Goal: Task Accomplishment & Management: Complete application form

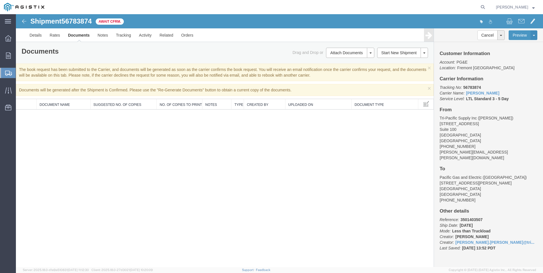
click at [0, 0] on span "Create Shipment" at bounding box center [0, 0] width 0 height 0
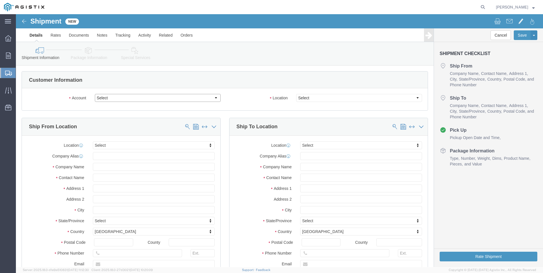
click select "Select PG&E Tri-Pacific Supply Inc"
select select "9596"
click select "Select PG&E Tri-Pacific Supply Inc"
select select
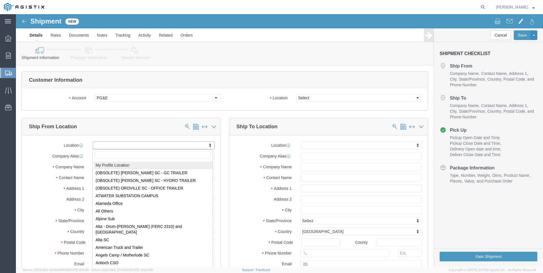
select select "MYPROFILE"
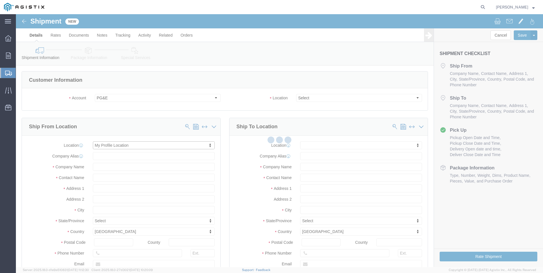
select select "CA"
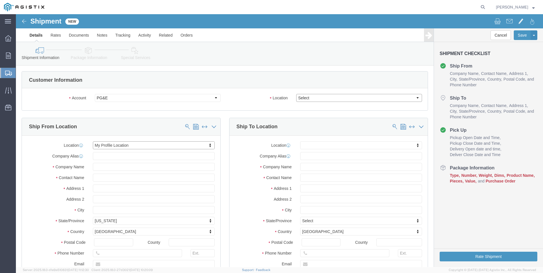
click select "Select All Others [GEOGRAPHIC_DATA] [GEOGRAPHIC_DATA] [GEOGRAPHIC_DATA] [GEOGRA…"
select select "19996"
click select "Select All Others [GEOGRAPHIC_DATA] [GEOGRAPHIC_DATA] [GEOGRAPHIC_DATA] [GEOGRA…"
click span
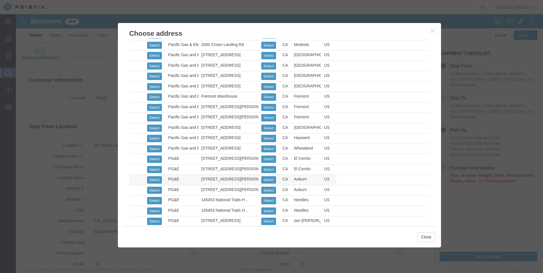
scroll to position [312, 0]
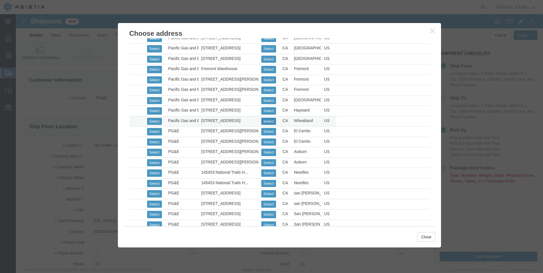
click button "Select"
select select "CA"
click button "Close"
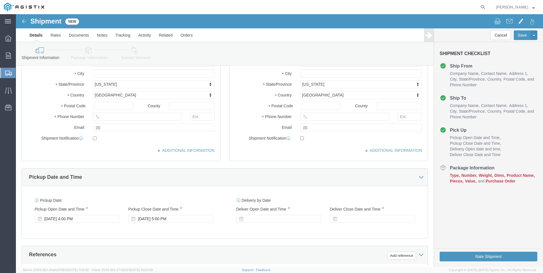
scroll to position [142, 0]
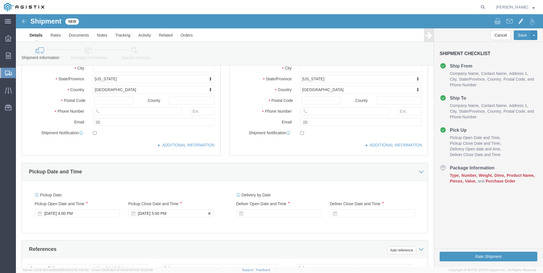
click div "[DATE] 5:00 PM"
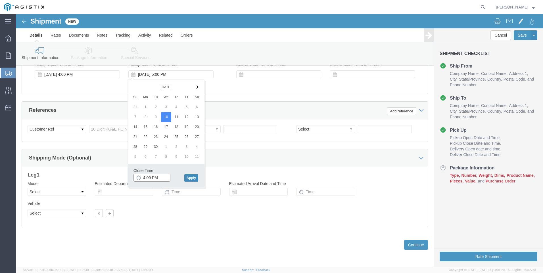
type input "4:00 PM"
click button "Apply"
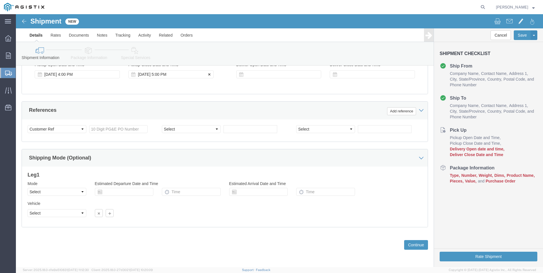
click div "[DATE] 5:00 PM"
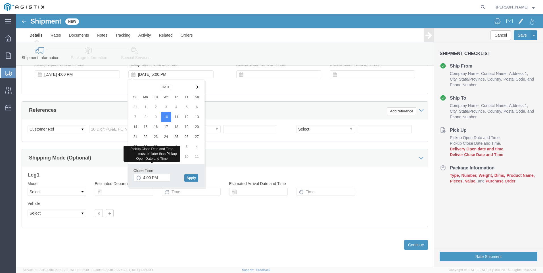
click button "Apply"
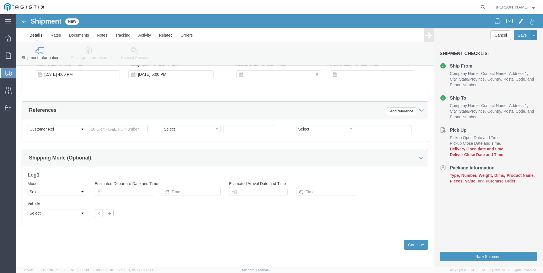
click div
click input "6:00 PM"
click input "7:00 PM"
type input "7:00 AM"
click button "Apply"
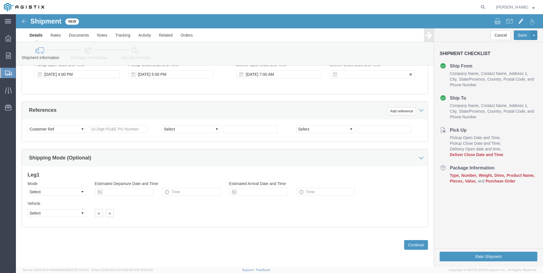
click div
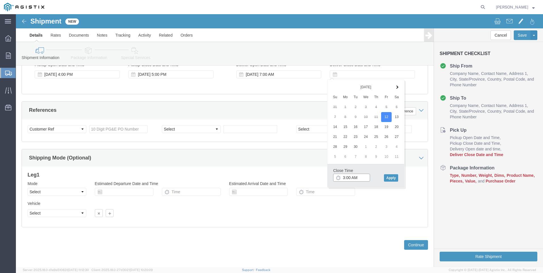
click input "3:00 AM"
type input "3:00 PM"
click button "Apply"
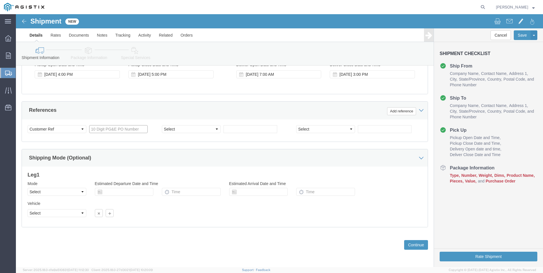
click input "text"
type input "3501419320"
click select "Select Account Type Activity ID Airline Appointment Number ASN Batch Request # …"
select select "SALEORDR"
click select "Select Account Type Activity ID Airline Appointment Number ASN Batch Request # …"
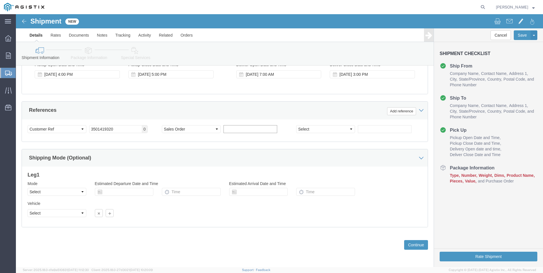
click input "text"
type input "0054937"
drag, startPoint x: 398, startPoint y: 228, endPoint x: 383, endPoint y: 215, distance: 20.5
click button "Continue"
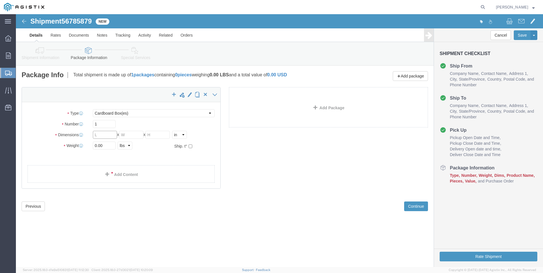
click input "text"
click select "Select Bulk Bundle(s) Cardboard Box(es) Carton(s) Crate(s) Drum(s) (Fiberboard)…"
select select "ENV"
click select "Select Bulk Bundle(s) Cardboard Box(es) Carton(s) Crate(s) Drum(s) (Fiberboard)…"
type input "9.50"
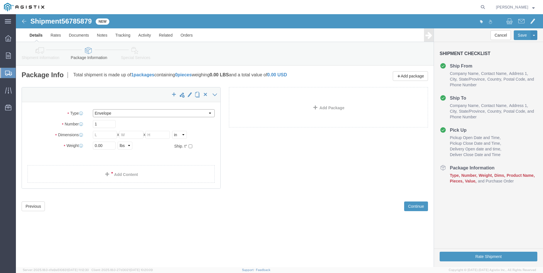
type input "12.50"
type input "0.25"
type input "1"
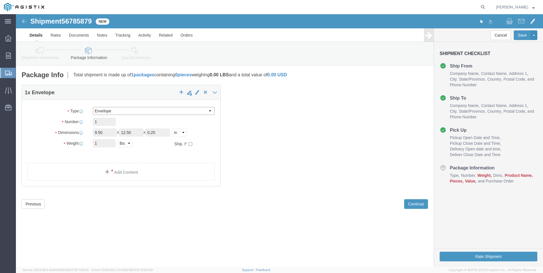
click select "Select Bulk Bundle(s) Cardboard Box(es) Carton(s) Crate(s) Drum(s) (Fiberboard)…"
select select "YRPK"
click select "Select Bulk Bundle(s) Cardboard Box(es) Carton(s) Crate(s) Drum(s) (Fiberboard)…"
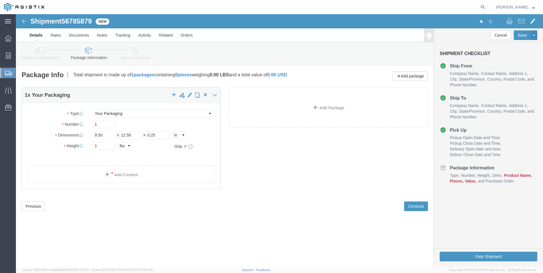
click div "1 x Your Packaging Package Type Select Bulk Bundle(s) Cardboard Box(es) Carton(…"
click link "Add Content"
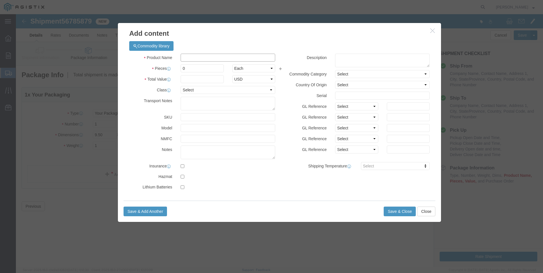
click input "text"
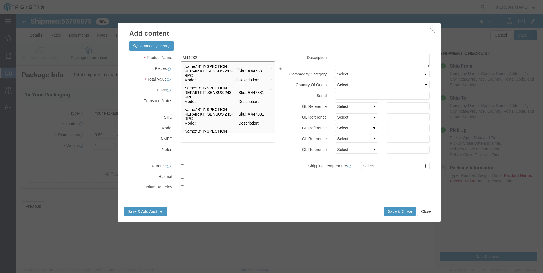
type input "M442323"
click td "Name: RING "O" REPLACEMENT FILET 30 & 30S"
select select
select select "USD"
type input "RING "O" REPLACEMENT FILET 30 & 30S"
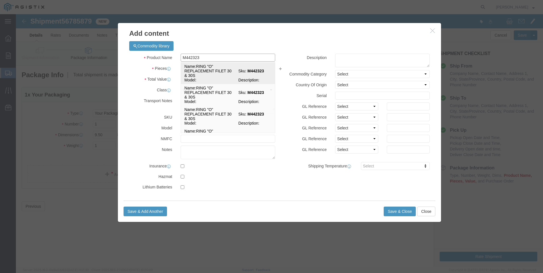
type input "M442323"
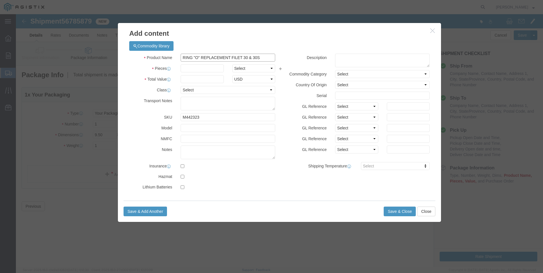
click input "RING "O" REPLACEMENT FILET 30 & 30S"
drag, startPoint x: 256, startPoint y: 43, endPoint x: -16, endPoint y: 32, distance: 272.5
click html "Shipment 56785879 New Details Rates Documents Notes Tracking Activity Related O…"
type input "RING "O" REPLACEMENT FILET 30 & 30S"
click textarea
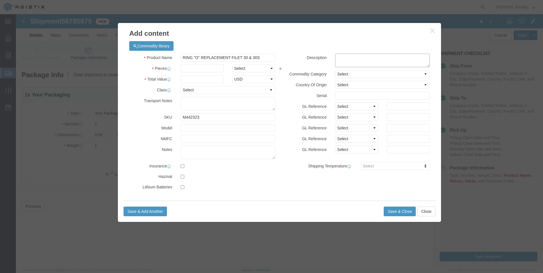
paste textarea "RING "O" REPLACEMENT FILET 30 & 30S"
type textarea "RING "O" REPLACEMENT FILET 30 & 30S"
drag, startPoint x: 249, startPoint y: 44, endPoint x: 34, endPoint y: 43, distance: 215.5
click div "Add content Commodity library Product Name RING "O" REPLACEMENT FILET 30 & 30S …"
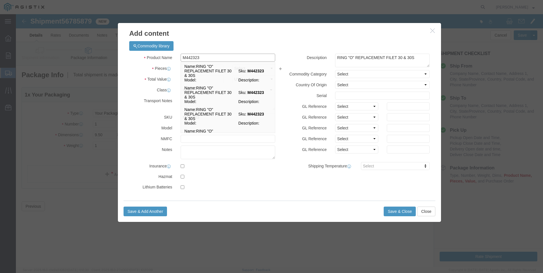
type input "M442323 / [PHONE_NUMBER]"
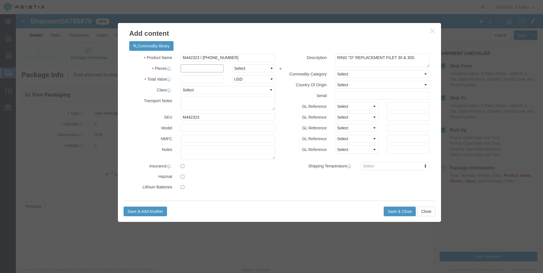
click input "text"
type input "29"
click input "text"
type input "501"
click button "Save & Close"
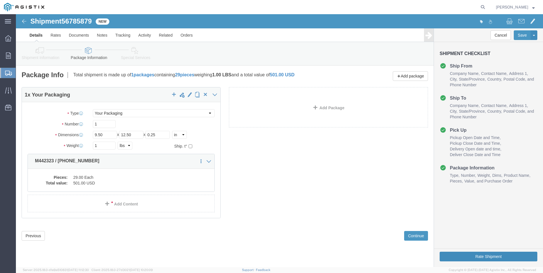
click button "Rate Shipment"
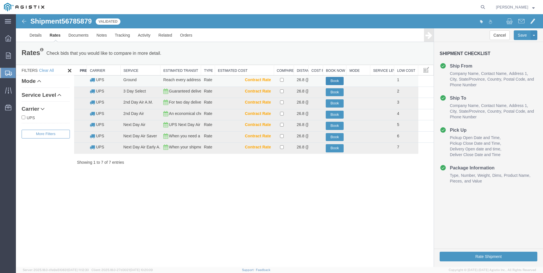
click at [338, 81] on button "Book" at bounding box center [335, 81] width 18 height 8
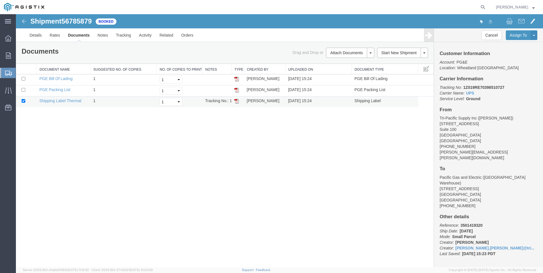
click at [237, 103] on img at bounding box center [236, 101] width 5 height 5
click at [0, 0] on span "Create Shipment" at bounding box center [0, 0] width 0 height 0
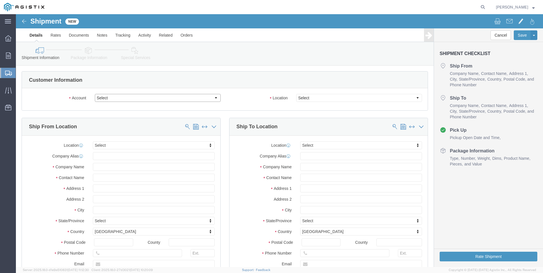
click select "Select PG&E Tri-Pacific Supply Inc"
select select "9596"
click select "Select PG&E Tri-Pacific Supply Inc"
select select
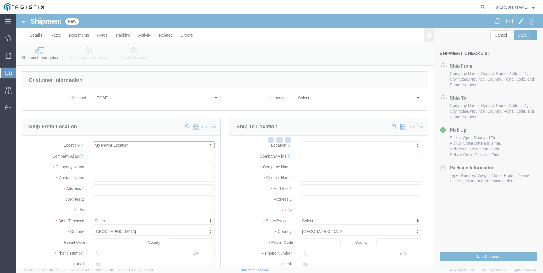
select select "CA"
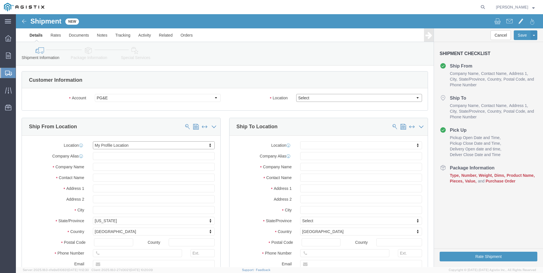
click select "Select All Others [GEOGRAPHIC_DATA] [GEOGRAPHIC_DATA] [GEOGRAPHIC_DATA] [GEOGRA…"
select select "19740"
click select "Select All Others [GEOGRAPHIC_DATA] [GEOGRAPHIC_DATA] [GEOGRAPHIC_DATA] [GEOGRA…"
click span
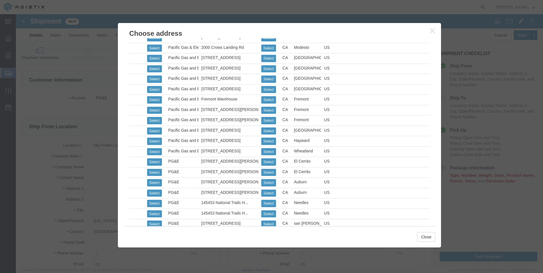
scroll to position [284, 0]
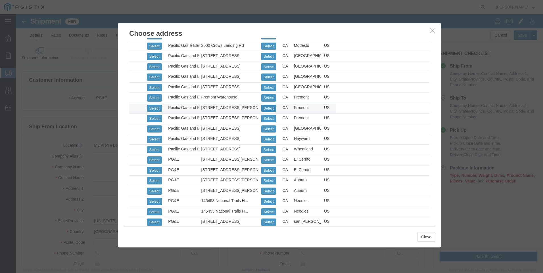
click button "Select"
select select "CA"
click button "Close"
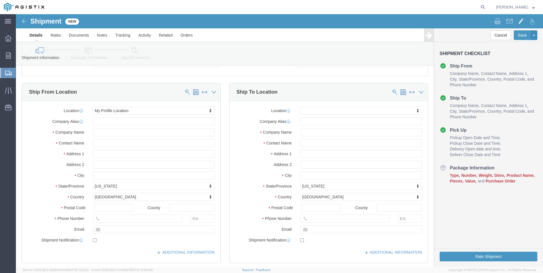
scroll to position [170, 0]
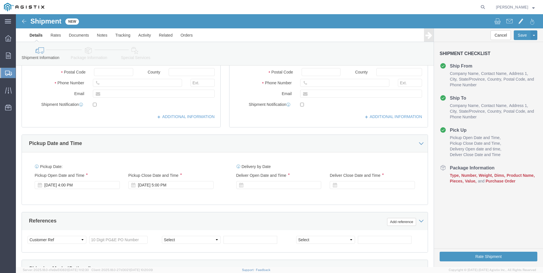
click div "[DATE] 5:00 PM"
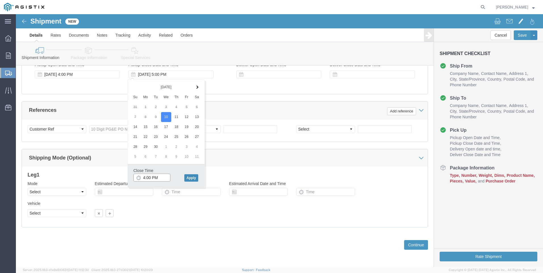
type input "4:00 PM"
click button "Apply"
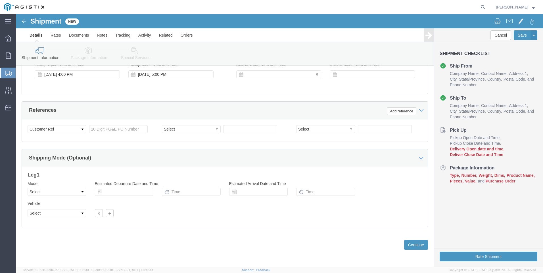
click div
click input "6:00 PM"
click input "7:00 PM"
type input "7:00 AM"
click button "Apply"
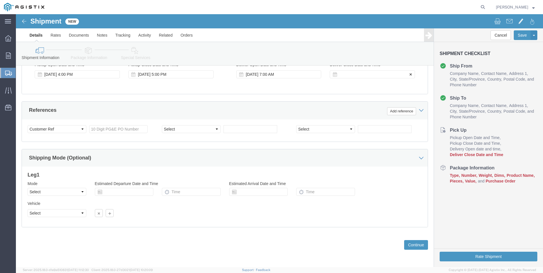
click div
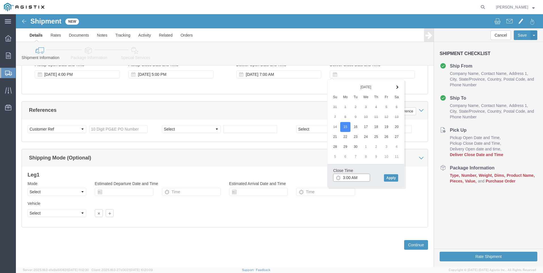
click input "3:00 AM"
type input "3:00 PM"
click button "Apply"
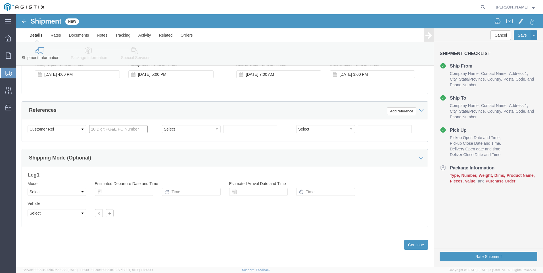
click input "text"
type input "3501419461"
click select "Select Account Type Activity ID Airline Appointment Number ASN Batch Request # …"
select select "SALEORDR"
click select "Select Account Type Activity ID Airline Appointment Number ASN Batch Request # …"
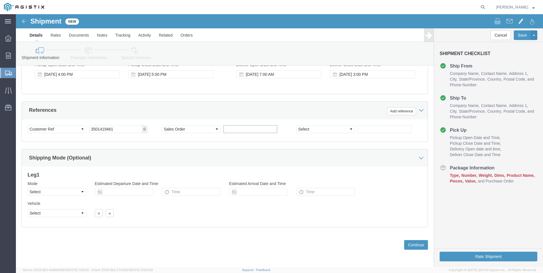
drag, startPoint x: 230, startPoint y: 115, endPoint x: 233, endPoint y: 114, distance: 3.6
click input "text"
type input "0054939"
click button "Continue"
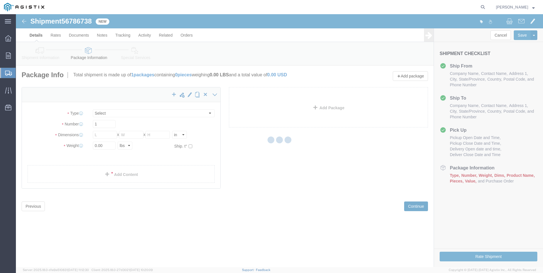
select select "CBOX"
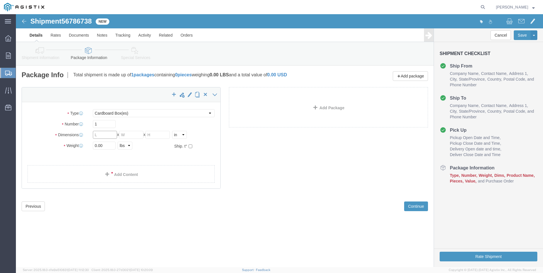
click input "text"
type input "14"
type input "10"
type input "9"
type input "6"
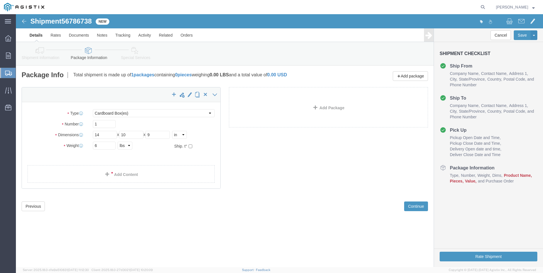
click div "x Package Type Select Bulk Bundle(s) Cardboard Box(es) Carton(s) Crate(s) Drum(…"
click link "Add Content"
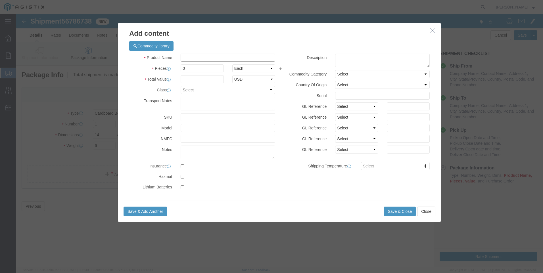
click input "text"
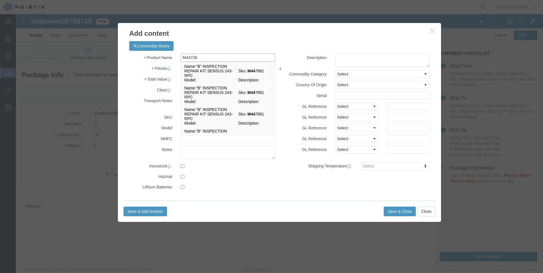
type input "M447260"
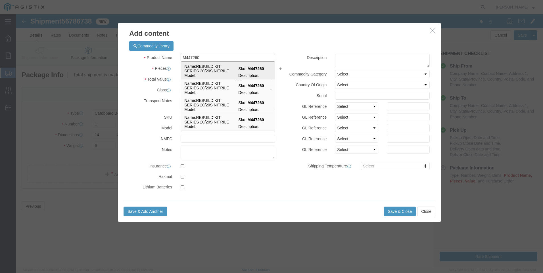
click td "Name: REBUILD KIT SERIES 20/20S NITRILE"
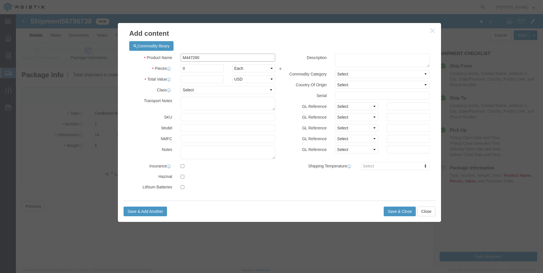
select select
select select "USD"
type input "REBUILD KIT SERIES 20/20S NITRILE"
type input "M447260"
drag, startPoint x: 246, startPoint y: 43, endPoint x: 75, endPoint y: 45, distance: 170.9
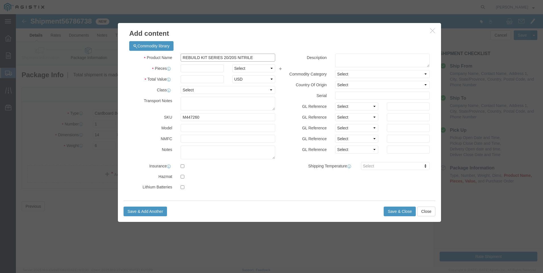
click div "Add content Commodity library Product Name REBUILD KIT SERIES 20/20S NITRILE M4…"
type input "REBUILD KIT SERIES 20/20S NITRILE"
click textarea
paste textarea "REBUILD KIT SERIES 20/20S NITRILE"
type textarea "REBUILD KIT SERIES 20/20S NITRILE"
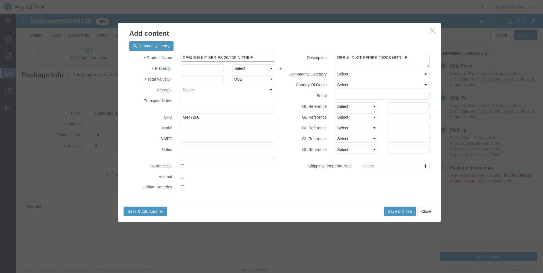
drag, startPoint x: 245, startPoint y: 42, endPoint x: 50, endPoint y: 43, distance: 194.8
click div "Add content Commodity library Product Name REBUILD KIT SERIES 20/20S NITRILE M4…"
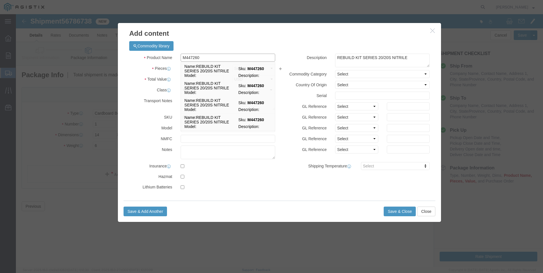
type input "M447260 / [PHONE_NUMBER]"
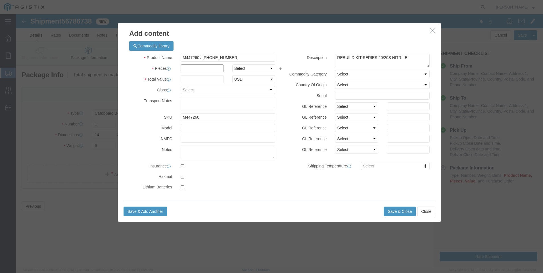
click input "text"
type input "50"
click input "text"
type input "6318"
click button "Save & Close"
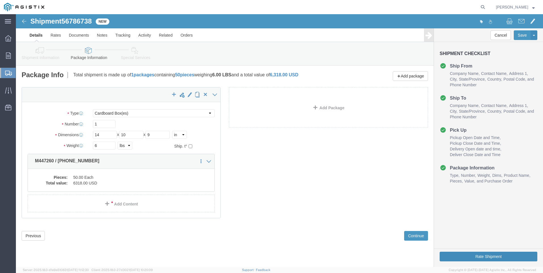
click button "Rate Shipment"
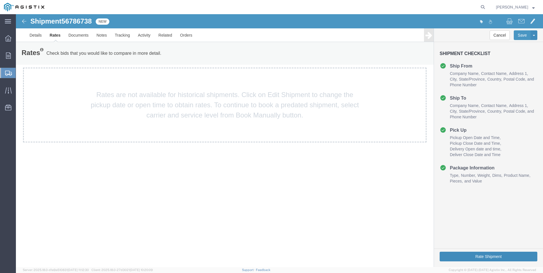
click at [480, 256] on button "Rate Shipment" at bounding box center [489, 257] width 98 height 10
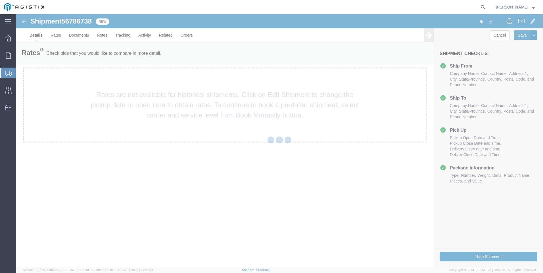
select select "21360"
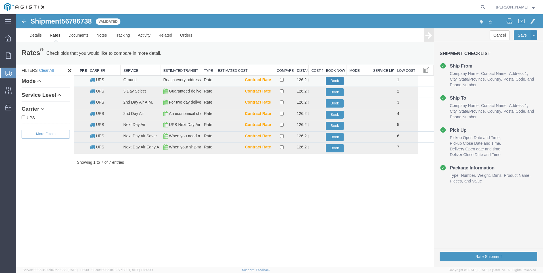
click at [338, 79] on button "Book" at bounding box center [335, 81] width 18 height 8
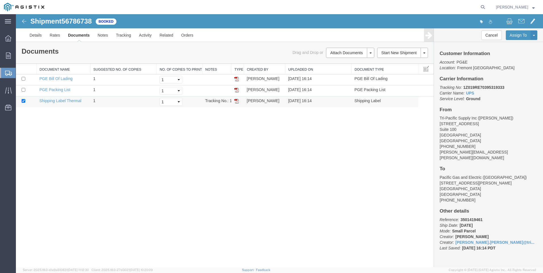
click at [237, 101] on img at bounding box center [236, 101] width 5 height 5
